Goal: Task Accomplishment & Management: Use online tool/utility

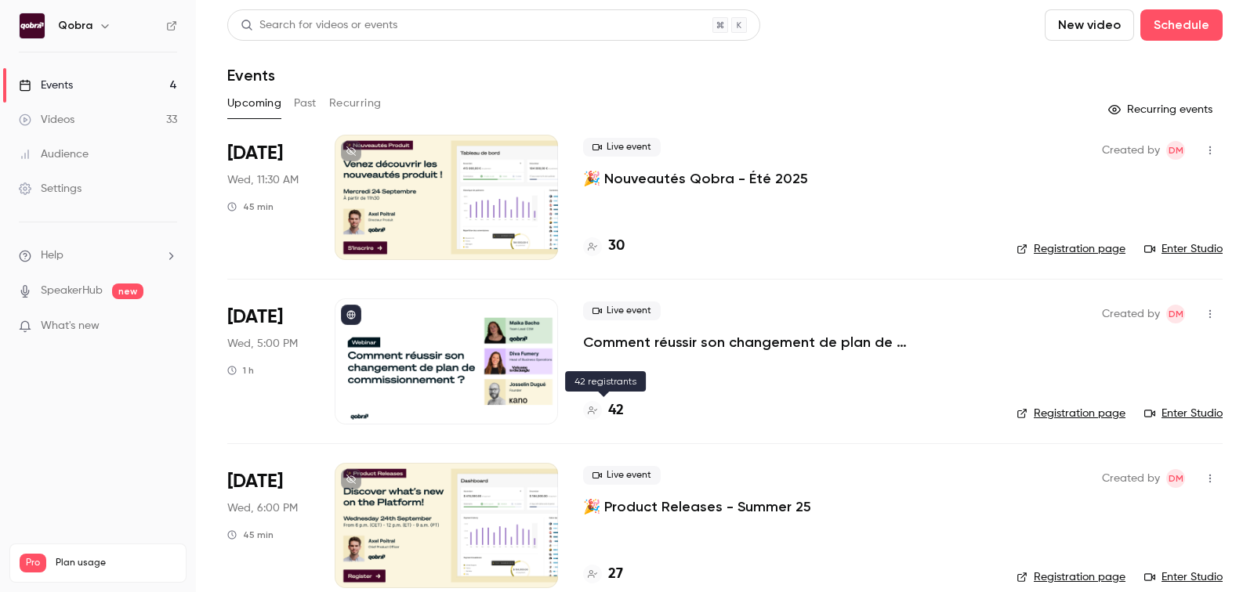
click at [617, 415] on h4 "42" at bounding box center [616, 410] width 16 height 21
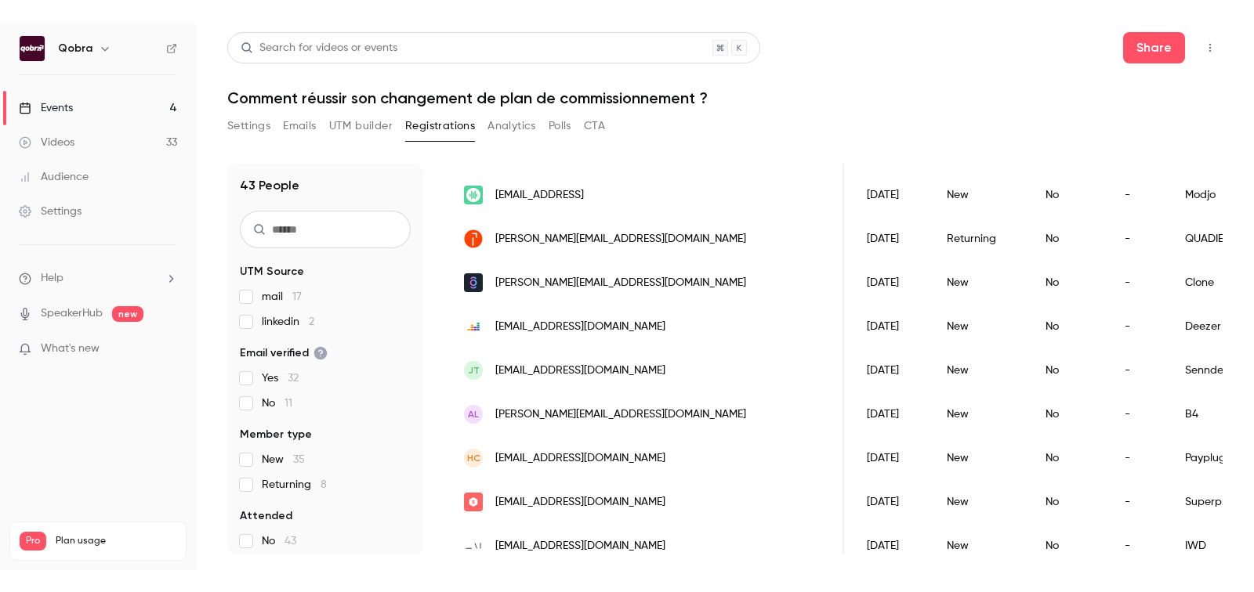
scroll to position [372, 0]
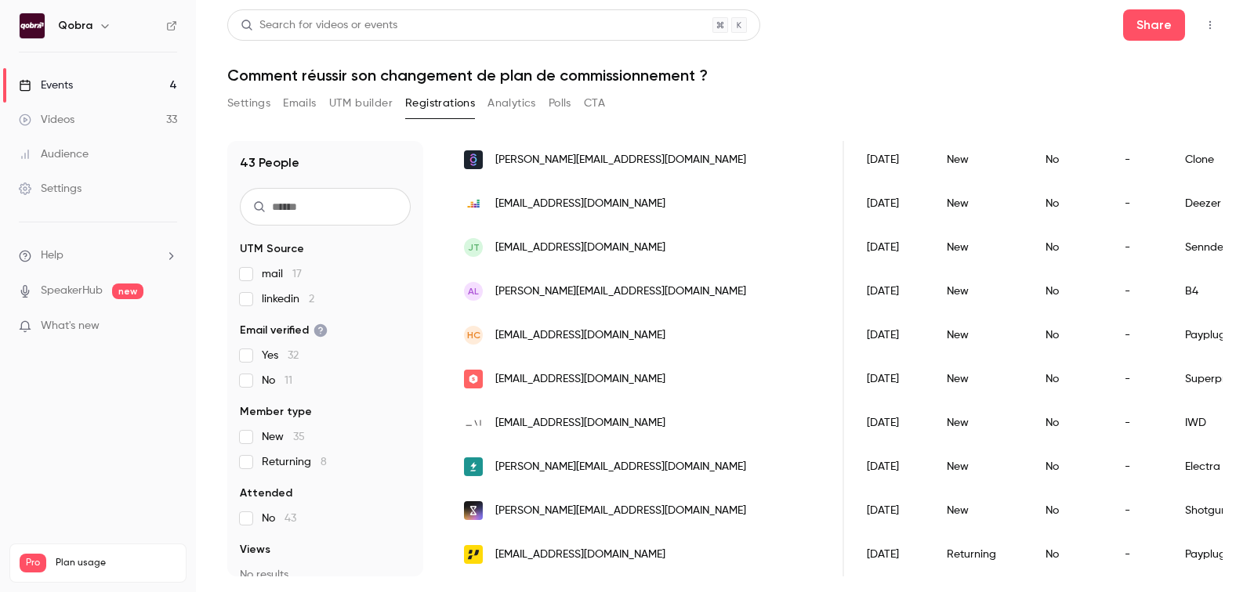
click at [73, 80] on div "Events" at bounding box center [46, 86] width 54 height 16
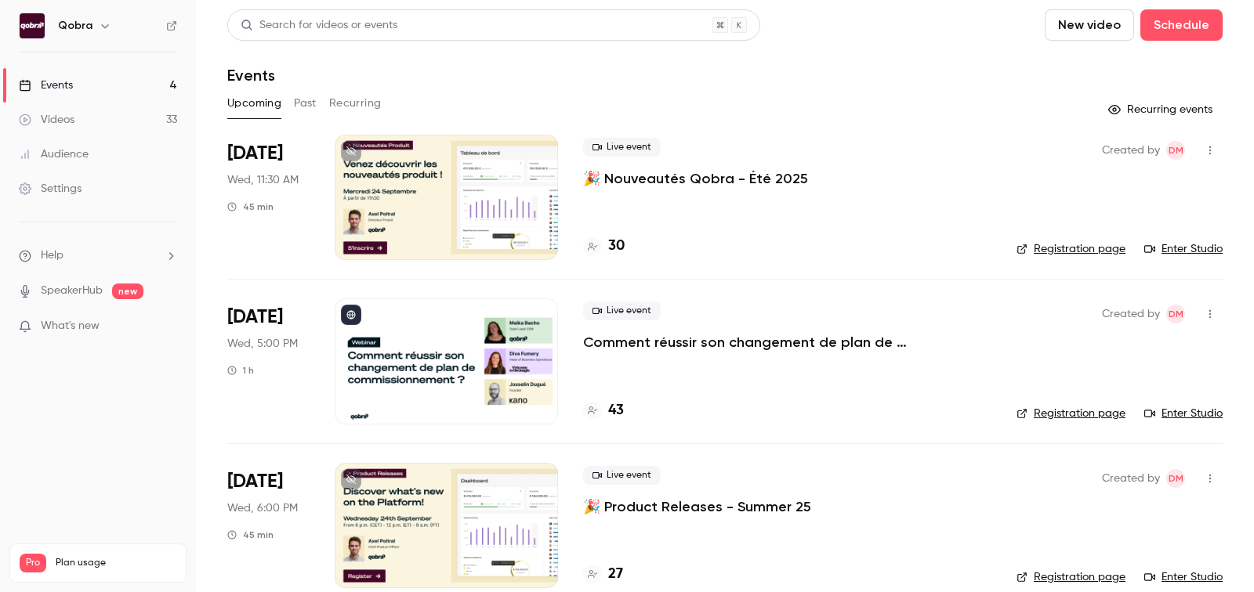
click at [614, 225] on div "Live event 🎉 Nouveautés Qobra - Été 2025 30" at bounding box center [787, 197] width 408 height 125
click at [614, 248] on h4 "30" at bounding box center [616, 246] width 16 height 21
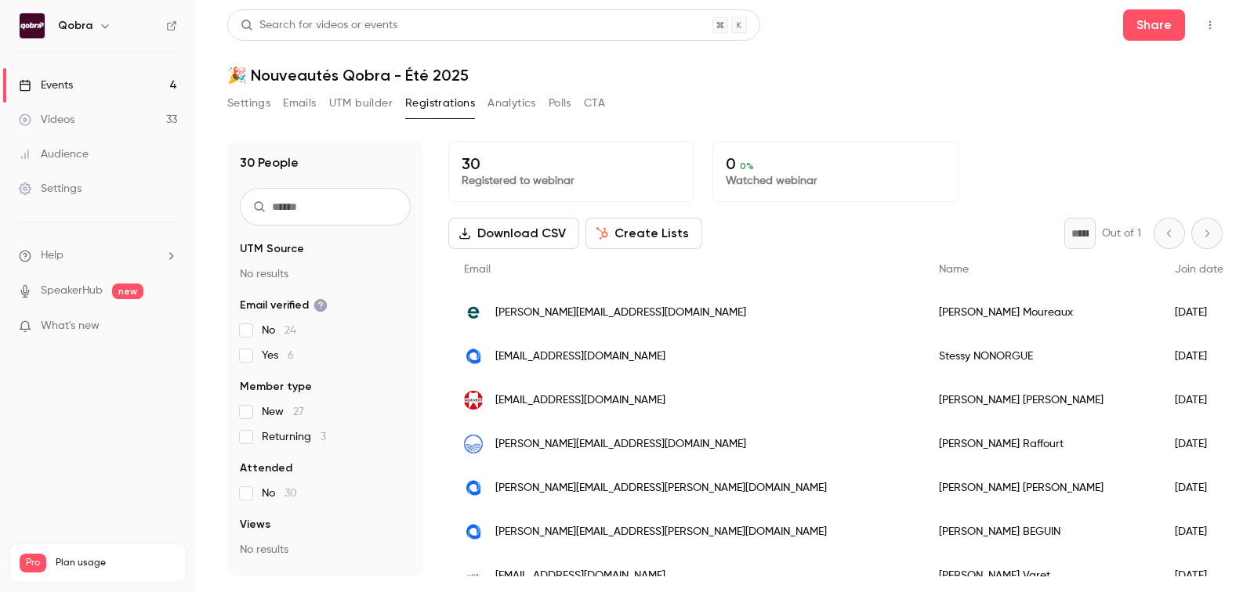
click at [82, 85] on link "Events 4" at bounding box center [98, 85] width 196 height 34
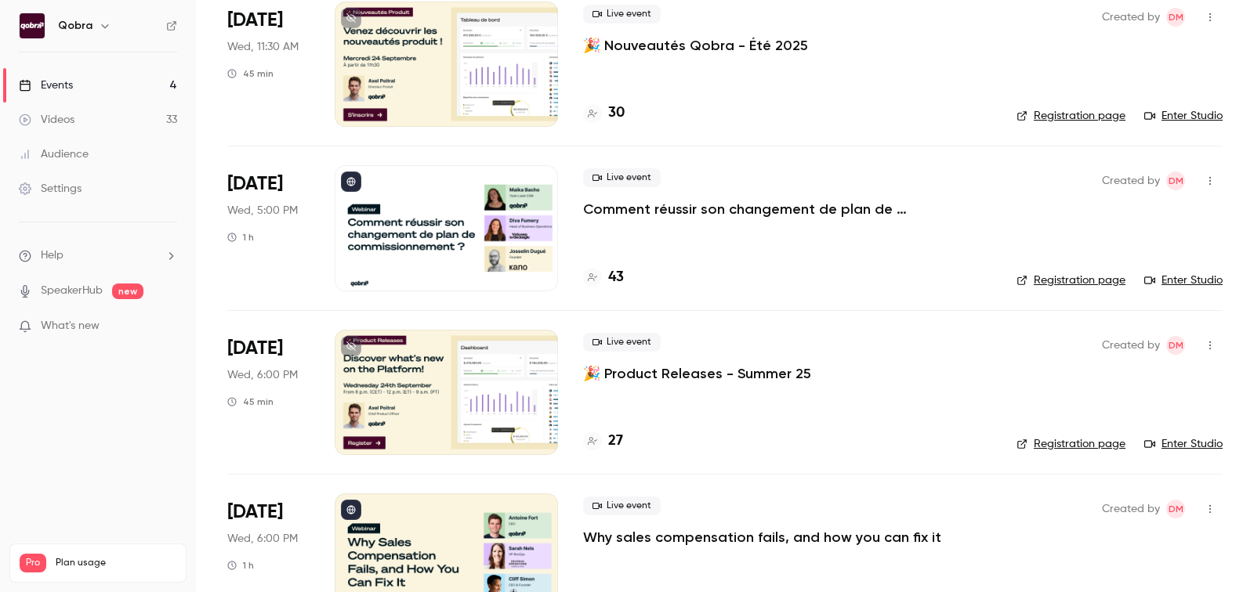
scroll to position [186, 0]
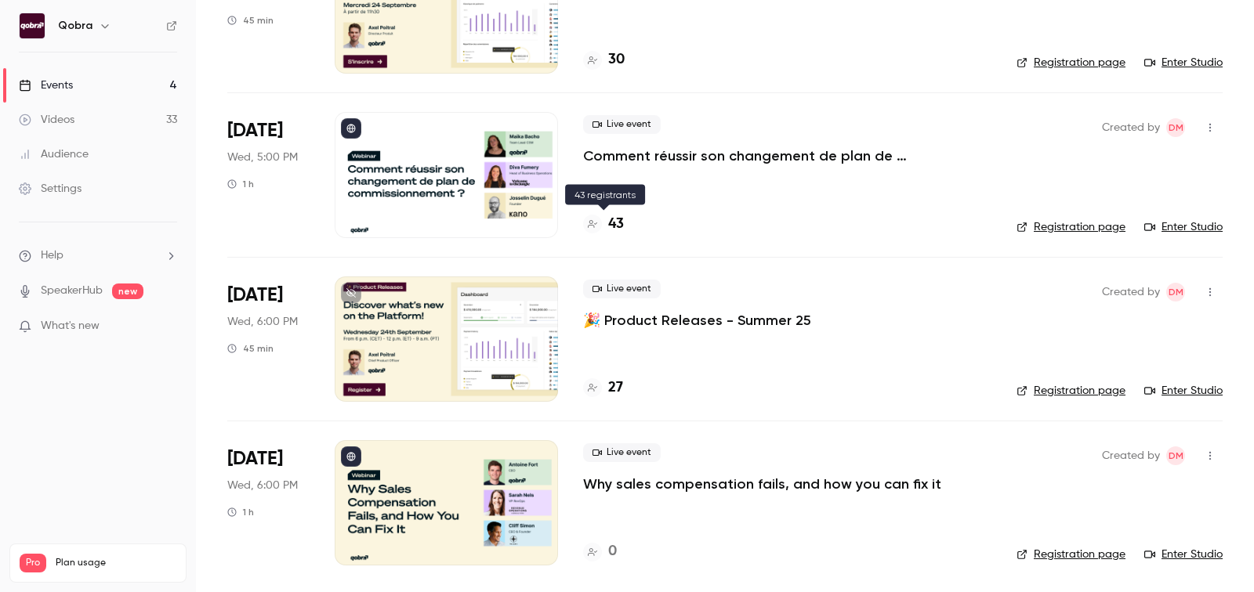
click at [620, 219] on h4 "43" at bounding box center [616, 224] width 16 height 21
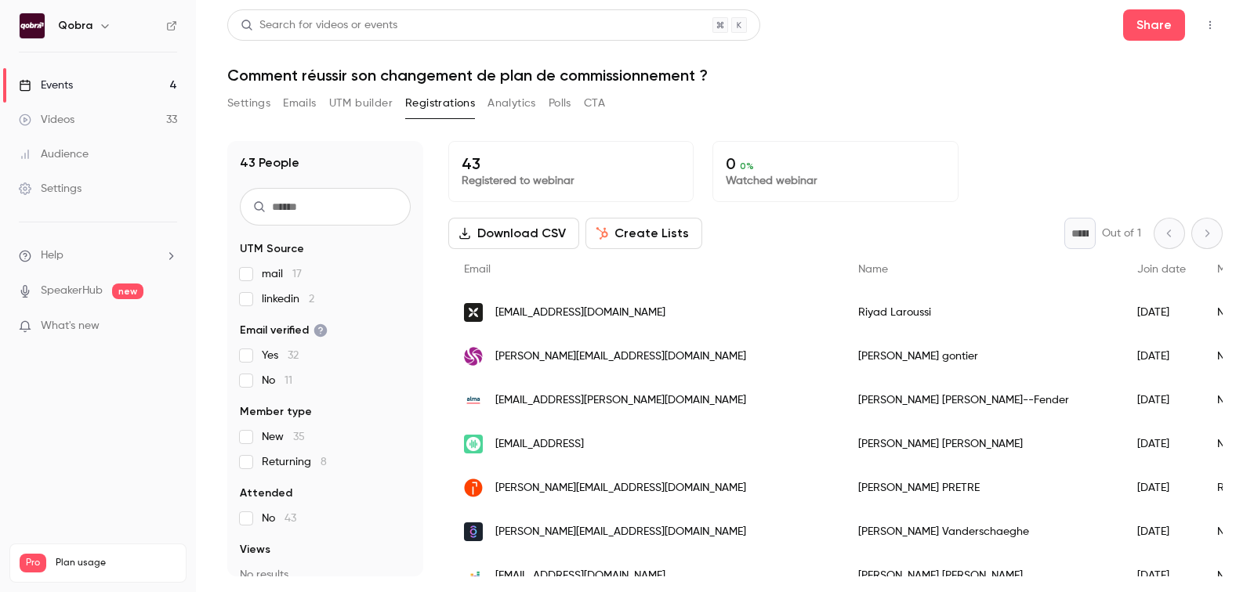
click at [514, 225] on button "Download CSV" at bounding box center [513, 233] width 131 height 31
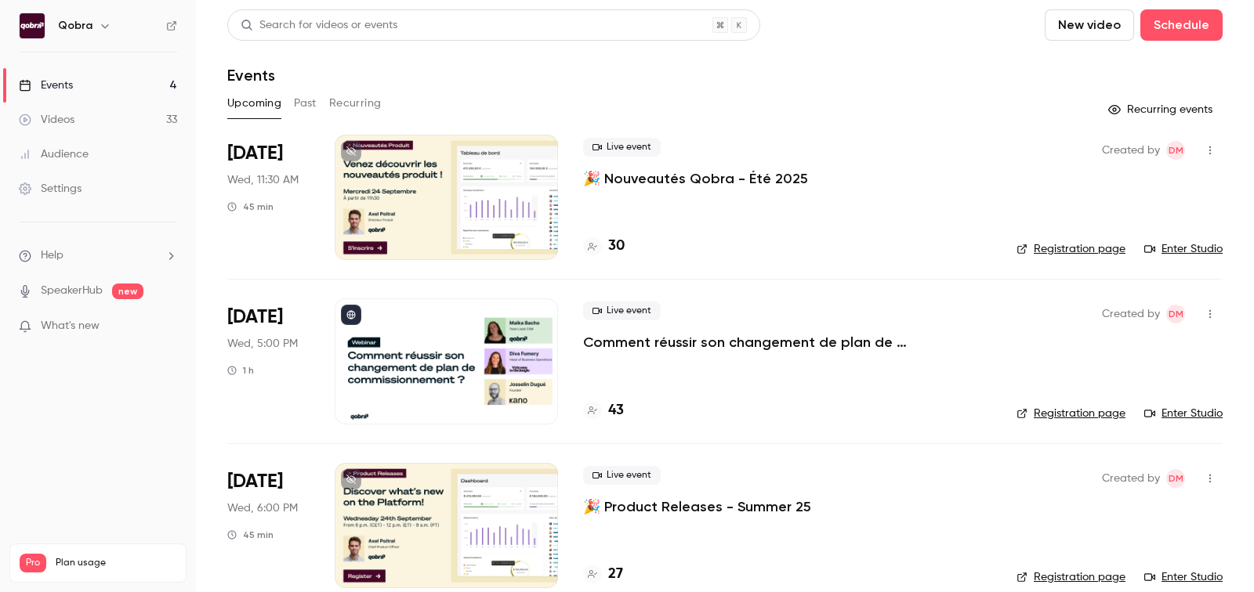
scroll to position [186, 0]
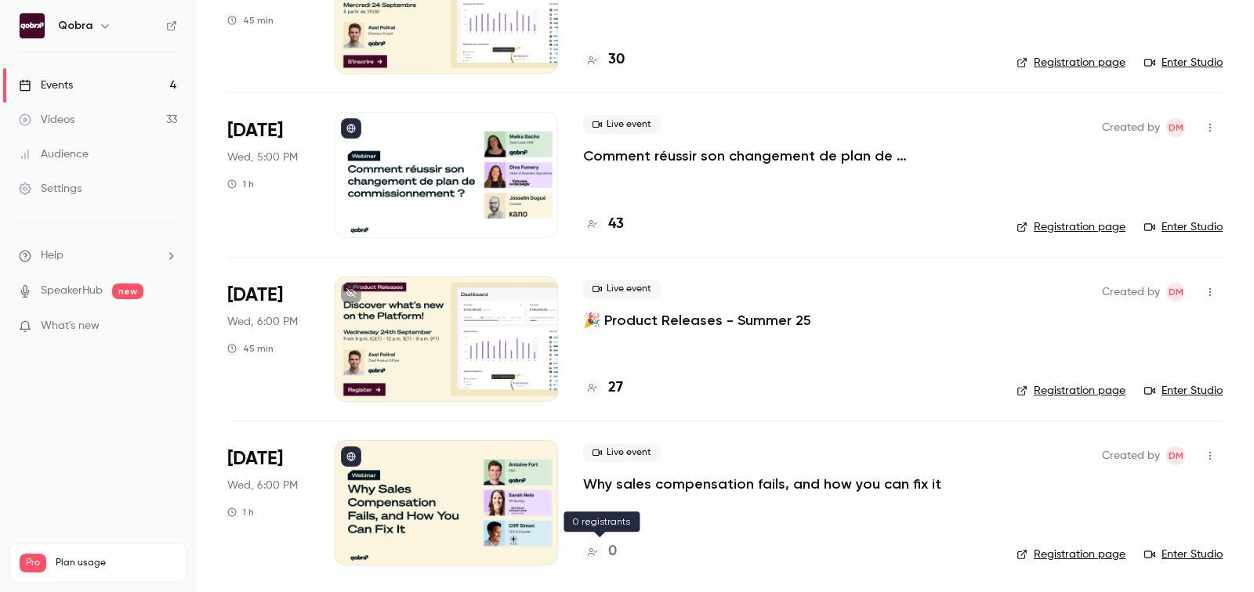
click at [608, 547] on h4 "0" at bounding box center [612, 551] width 9 height 21
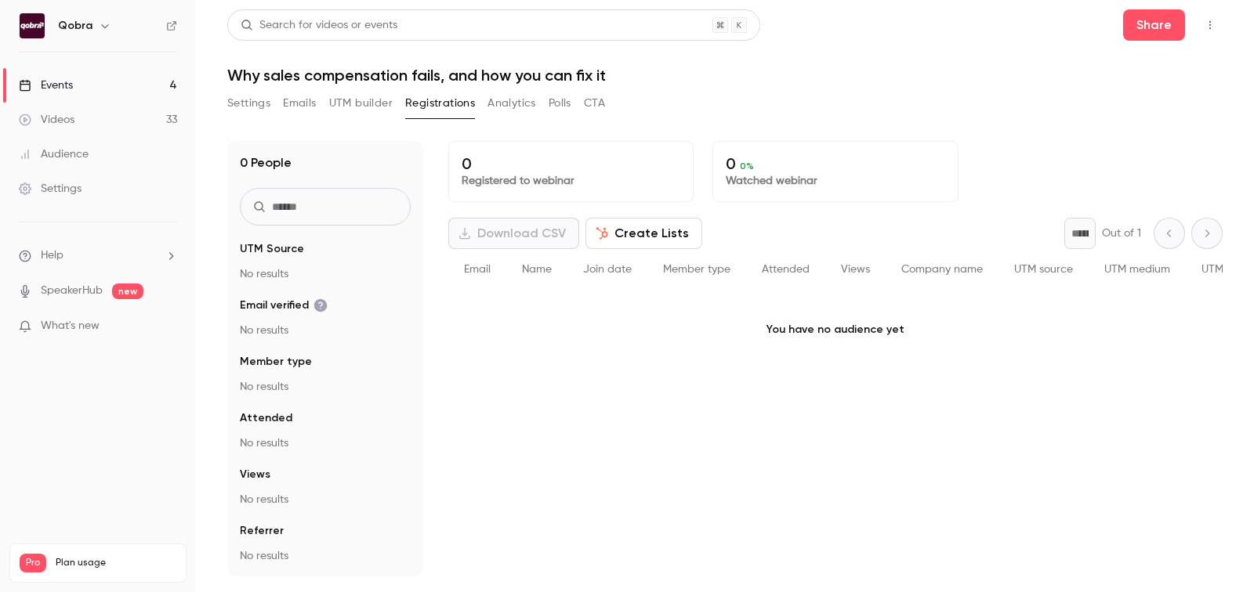
click at [514, 86] on div "Search for videos or events Share Why sales compensation fails, and how you can…" at bounding box center [724, 292] width 995 height 567
click at [514, 91] on button "Analytics" at bounding box center [511, 103] width 49 height 25
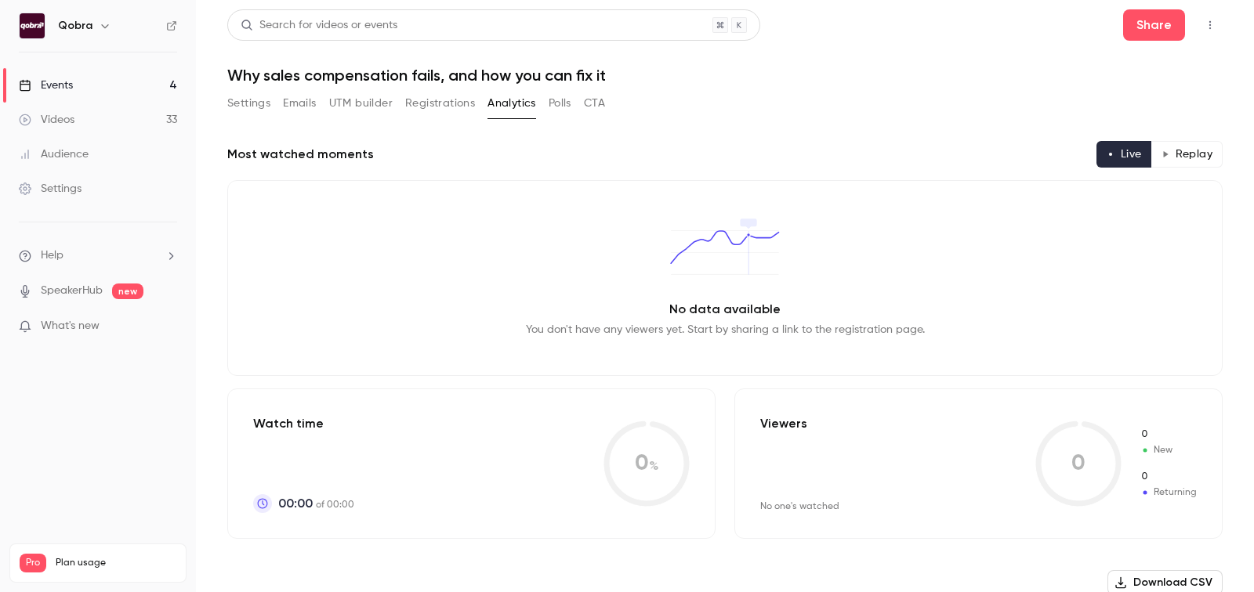
click at [570, 100] on button "Polls" at bounding box center [560, 103] width 23 height 25
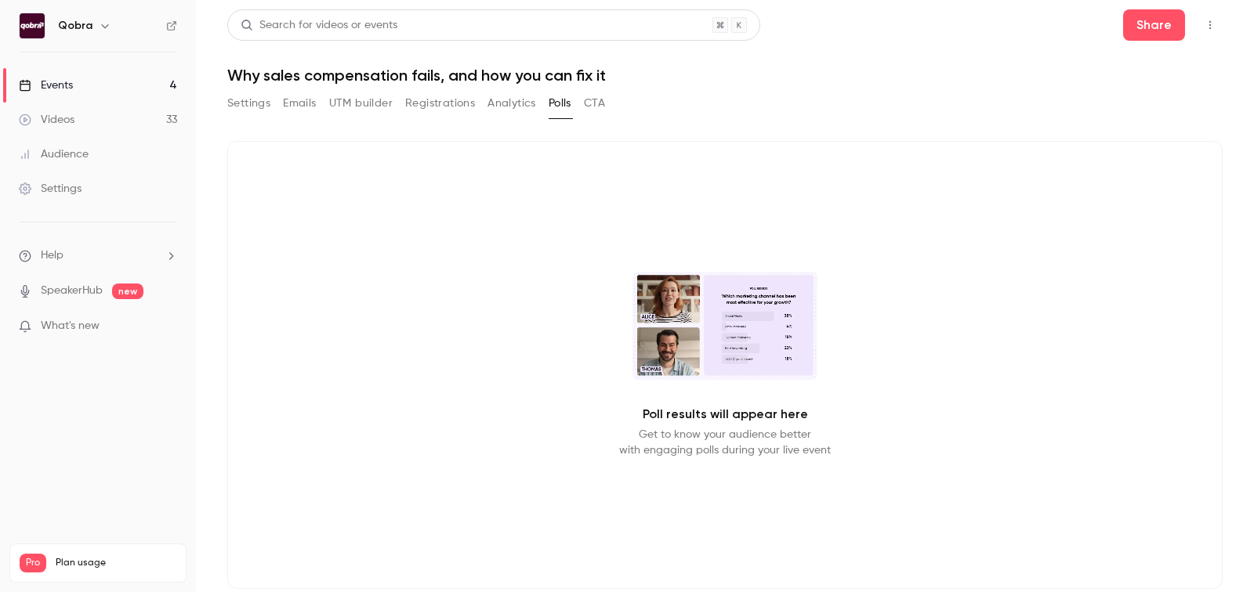
click at [602, 108] on button "CTA" at bounding box center [594, 103] width 21 height 25
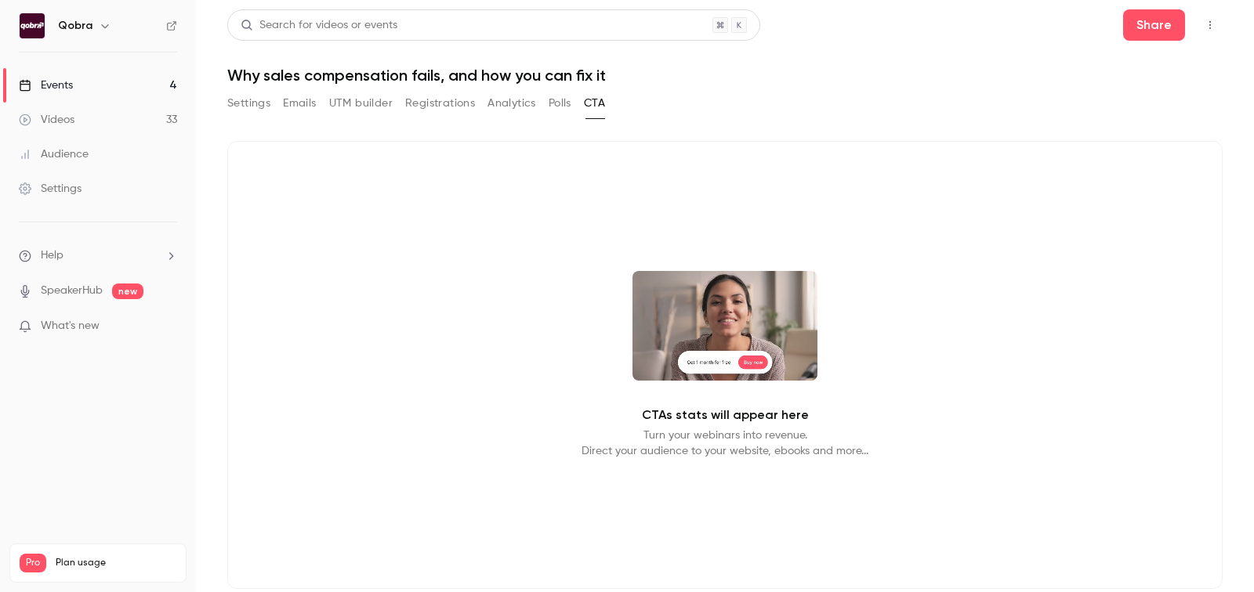
click at [360, 107] on button "UTM builder" at bounding box center [360, 103] width 63 height 25
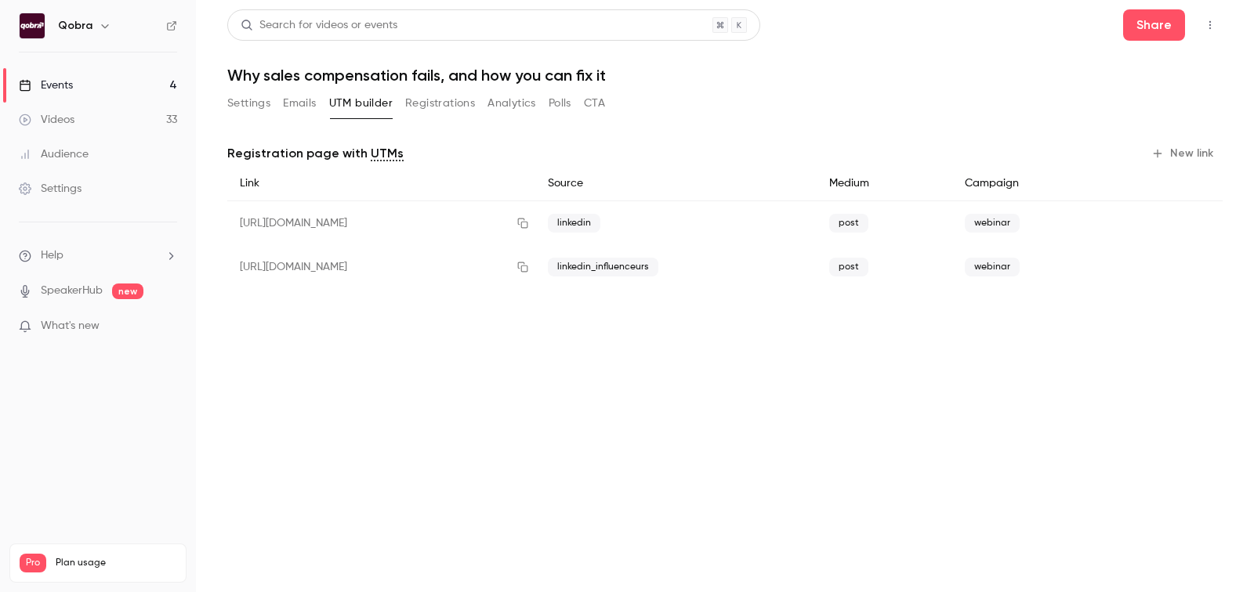
click at [302, 108] on button "Emails" at bounding box center [299, 103] width 33 height 25
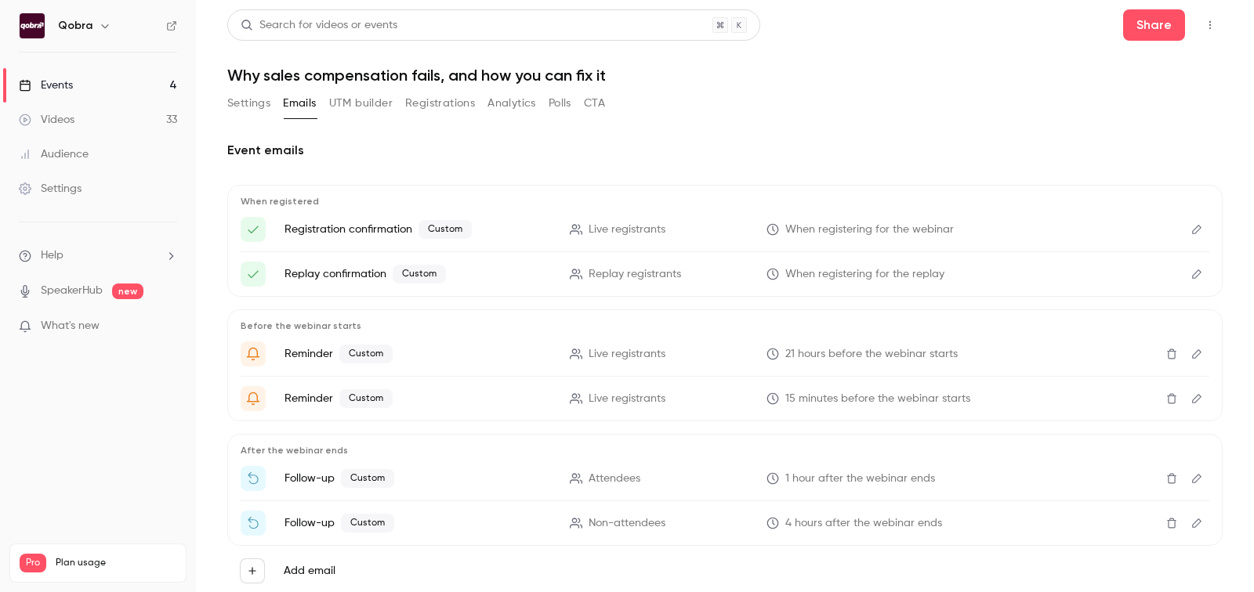
click at [351, 129] on div "Event emails When registered Registration confirmation Custom Live registrants …" at bounding box center [724, 374] width 995 height 505
click at [364, 98] on button "UTM builder" at bounding box center [360, 103] width 63 height 25
